Goal: Information Seeking & Learning: Check status

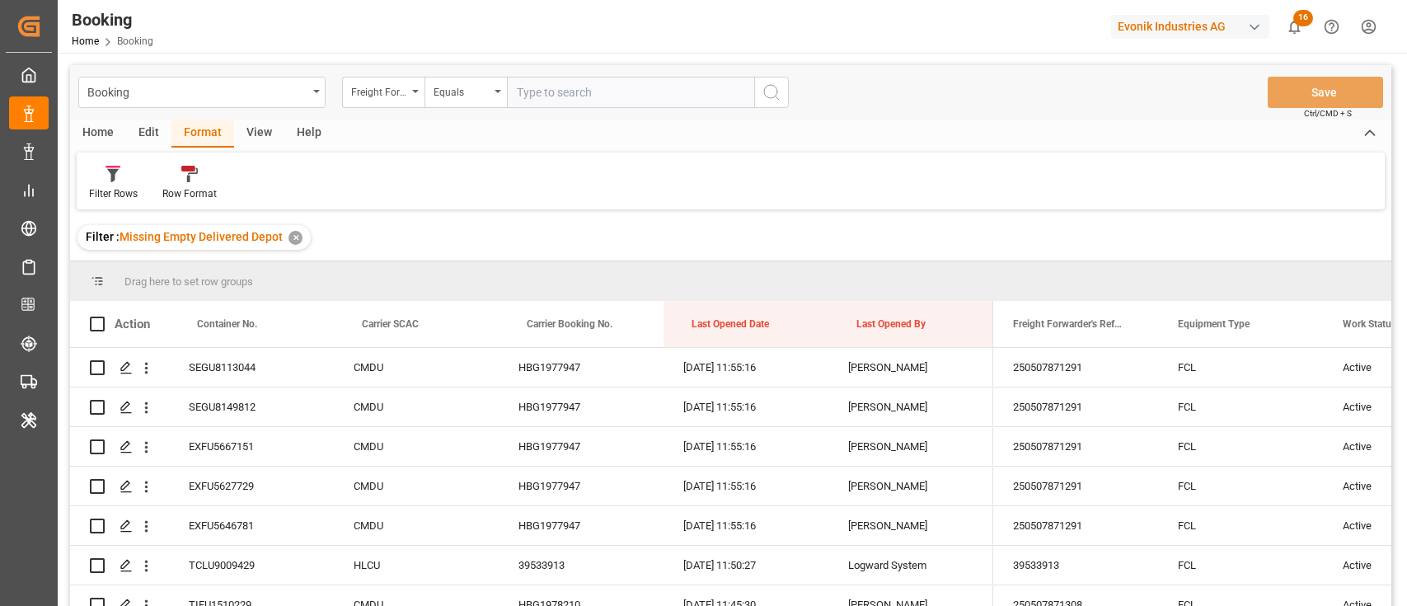
click at [378, 96] on div "Freight Forwarder's Reference No." at bounding box center [379, 90] width 56 height 19
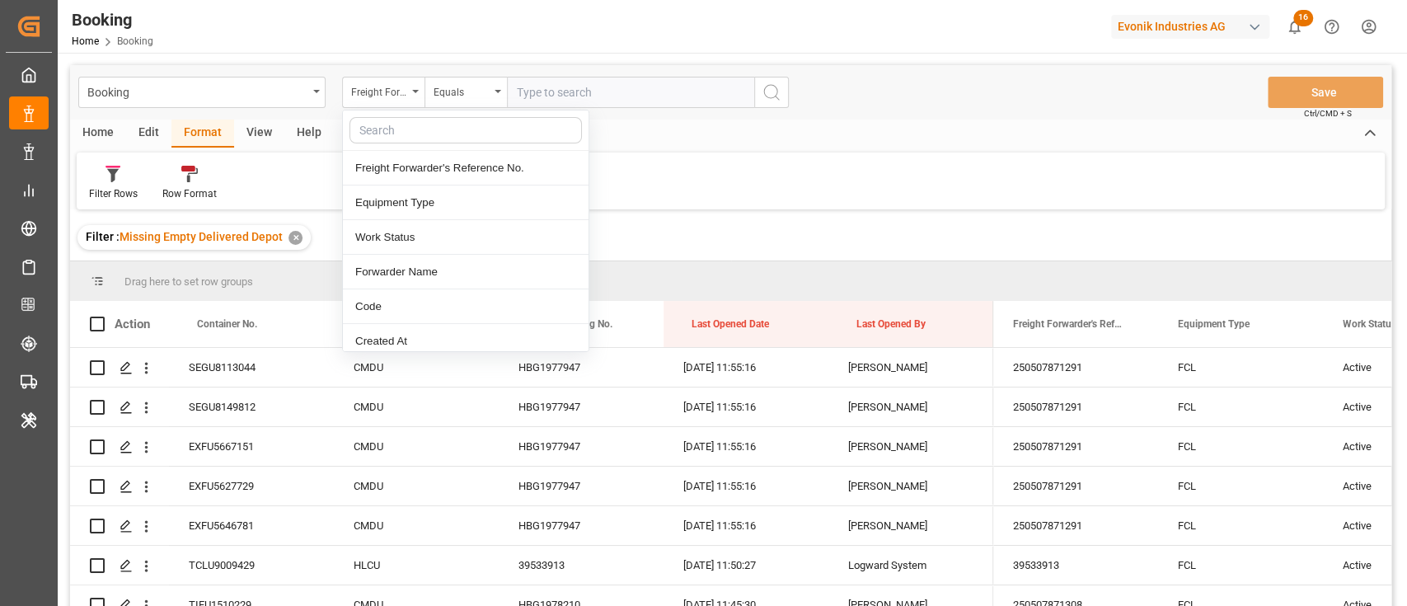
click at [422, 133] on input "text" at bounding box center [466, 130] width 233 height 26
type input "last"
click at [532, 241] on div "Last Opened Date" at bounding box center [466, 237] width 246 height 35
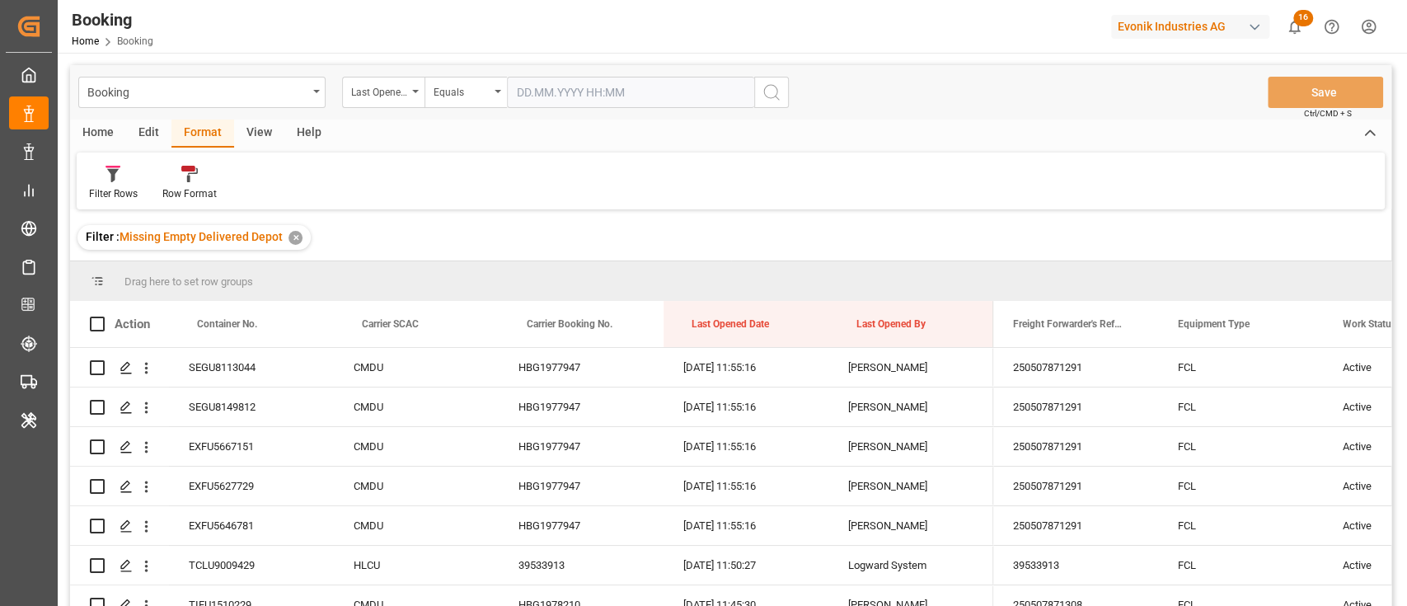
click at [666, 89] on input "text" at bounding box center [630, 92] width 247 height 31
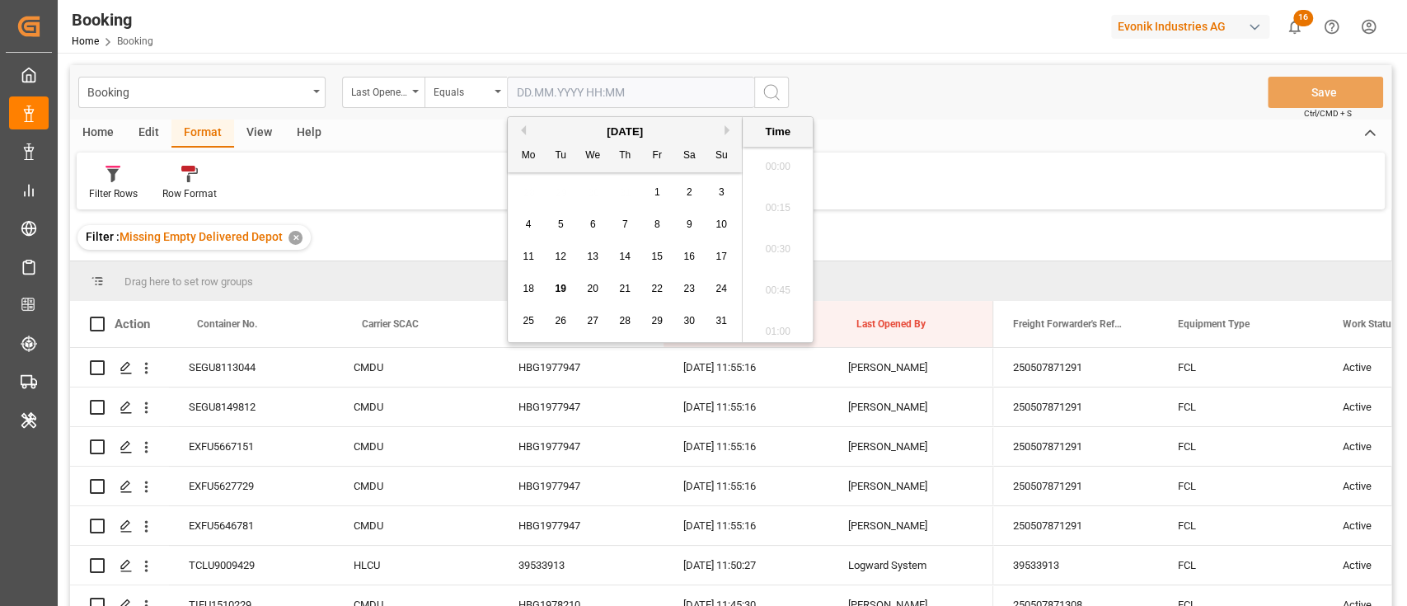
scroll to position [2932, 0]
click at [570, 294] on div "19" at bounding box center [561, 290] width 21 height 20
type input "[DATE] 00:00"
click at [786, 96] on button "search button" at bounding box center [771, 92] width 35 height 31
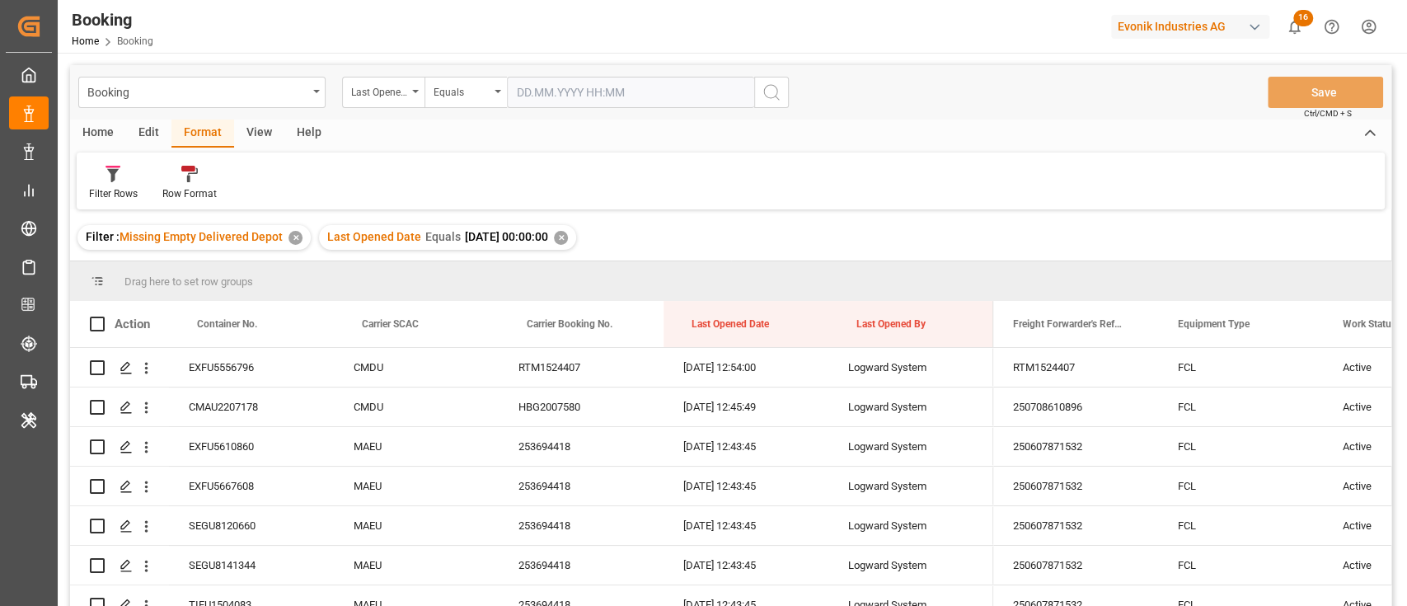
click at [280, 238] on span "Missing Empty Delivered Depot" at bounding box center [201, 236] width 163 height 13
click at [298, 235] on div "✕" at bounding box center [296, 238] width 14 height 14
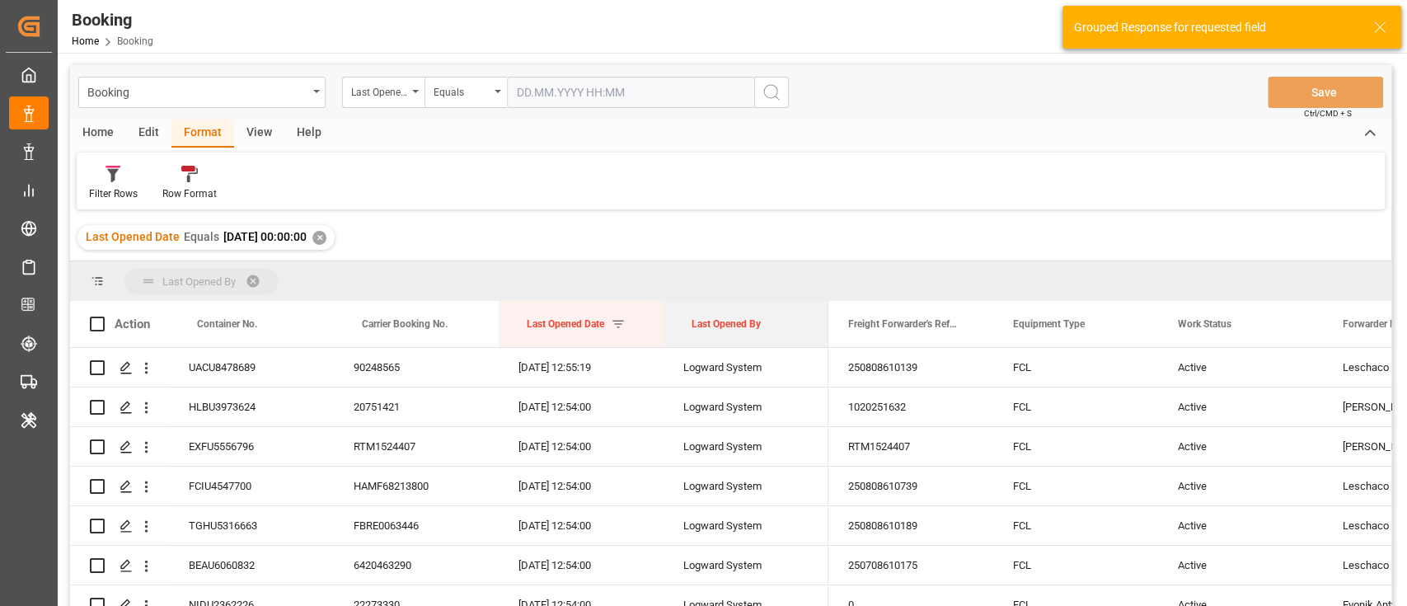
drag, startPoint x: 749, startPoint y: 319, endPoint x: 746, endPoint y: 284, distance: 35.6
